Goal: Find specific page/section: Find specific page/section

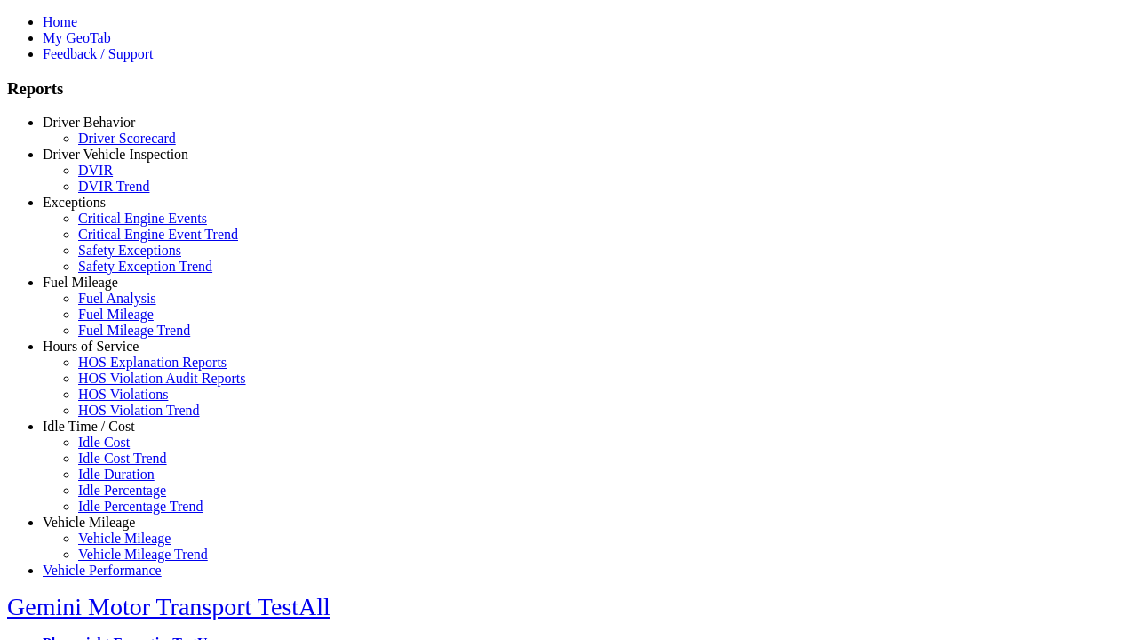
click at [102, 130] on link "Driver Behavior" at bounding box center [89, 122] width 92 height 15
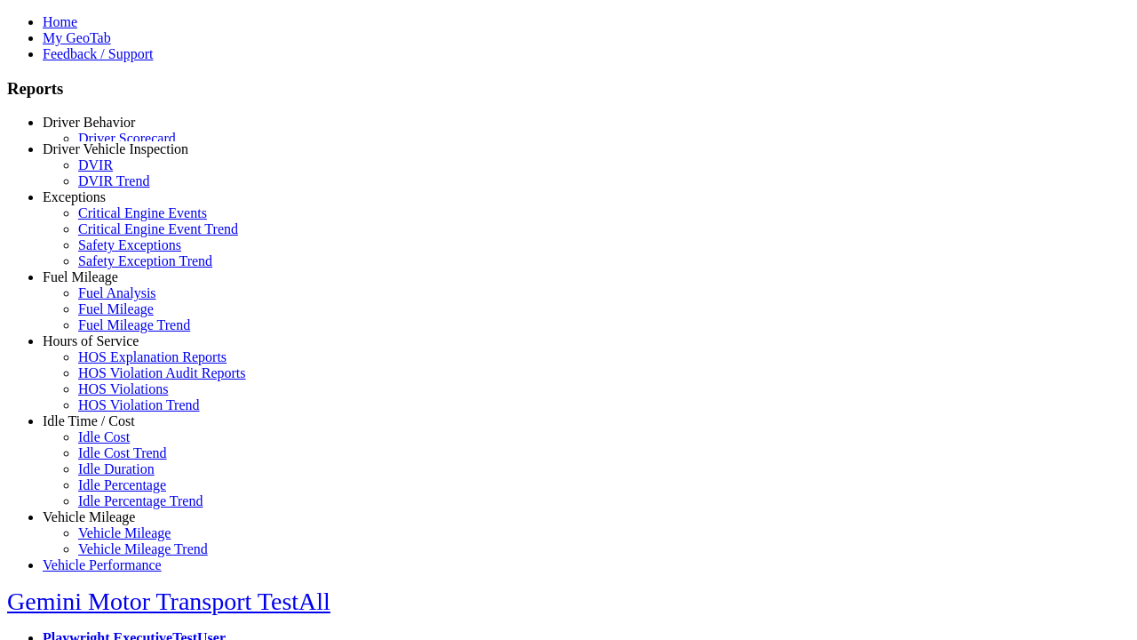
scroll to position [4, 0]
click at [116, 141] on link "Driver Scorecard" at bounding box center [127, 133] width 98 height 15
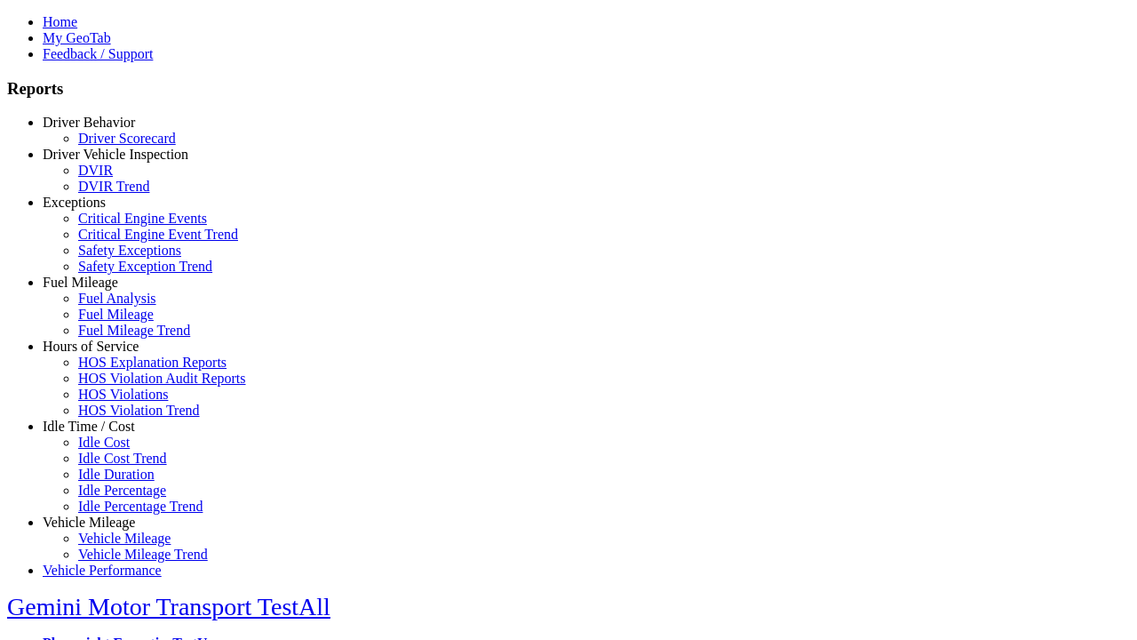
scroll to position [0, 0]
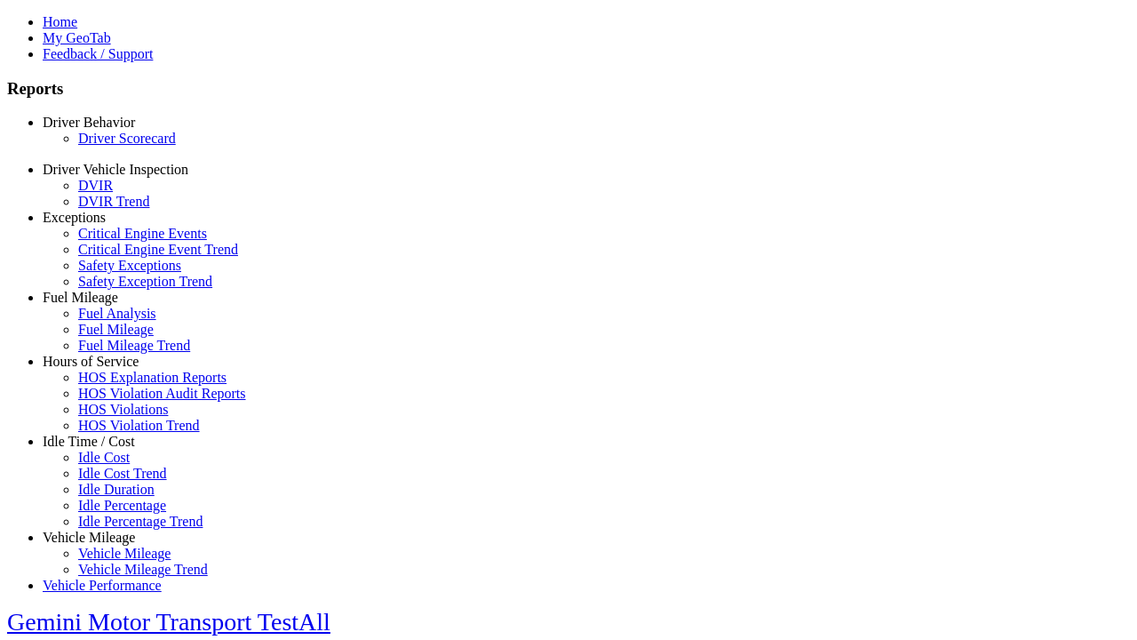
scroll to position [371, 0]
